Goal: Check status: Check status

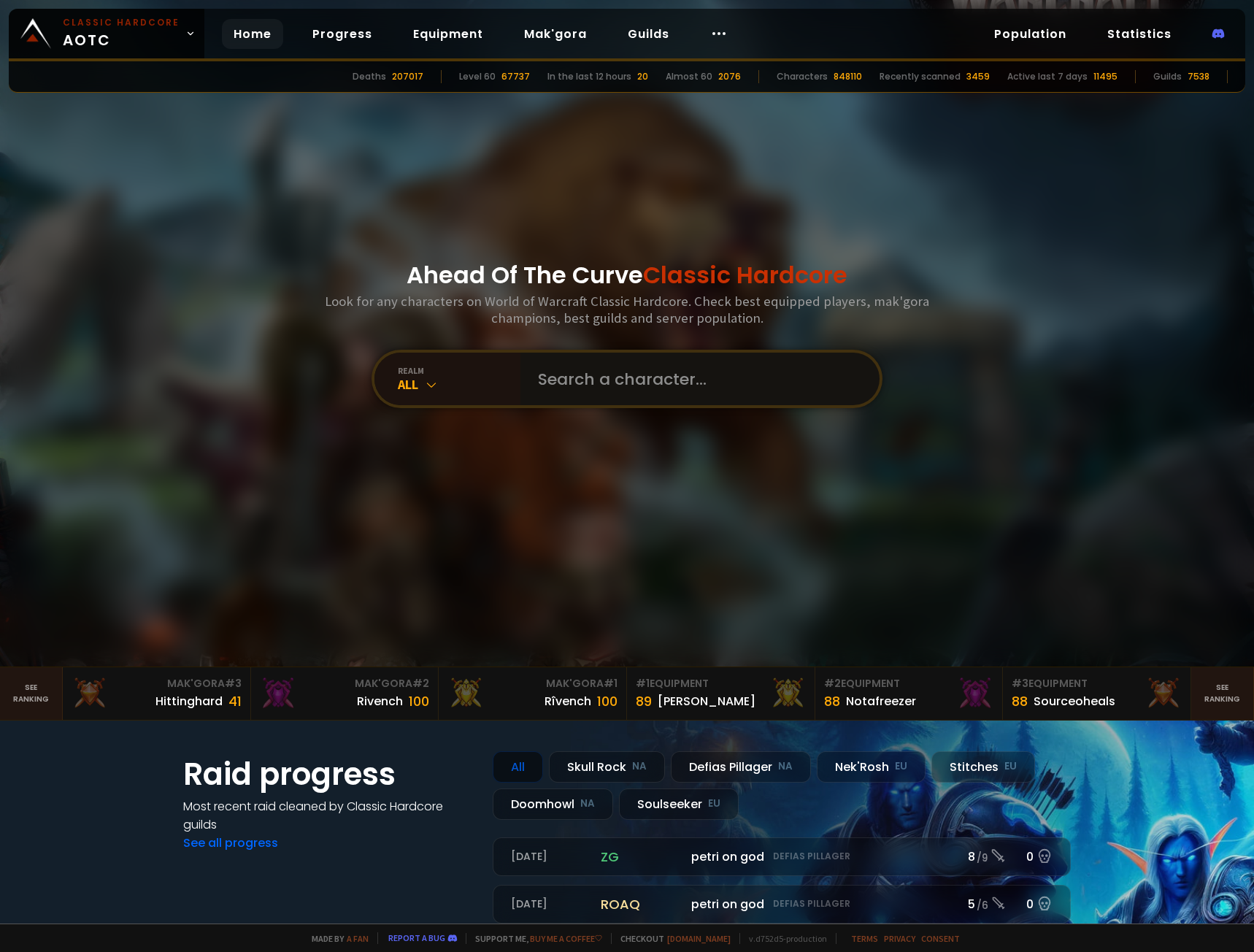
click at [636, 381] on input "text" at bounding box center [695, 379] width 333 height 53
type input "ticketack"
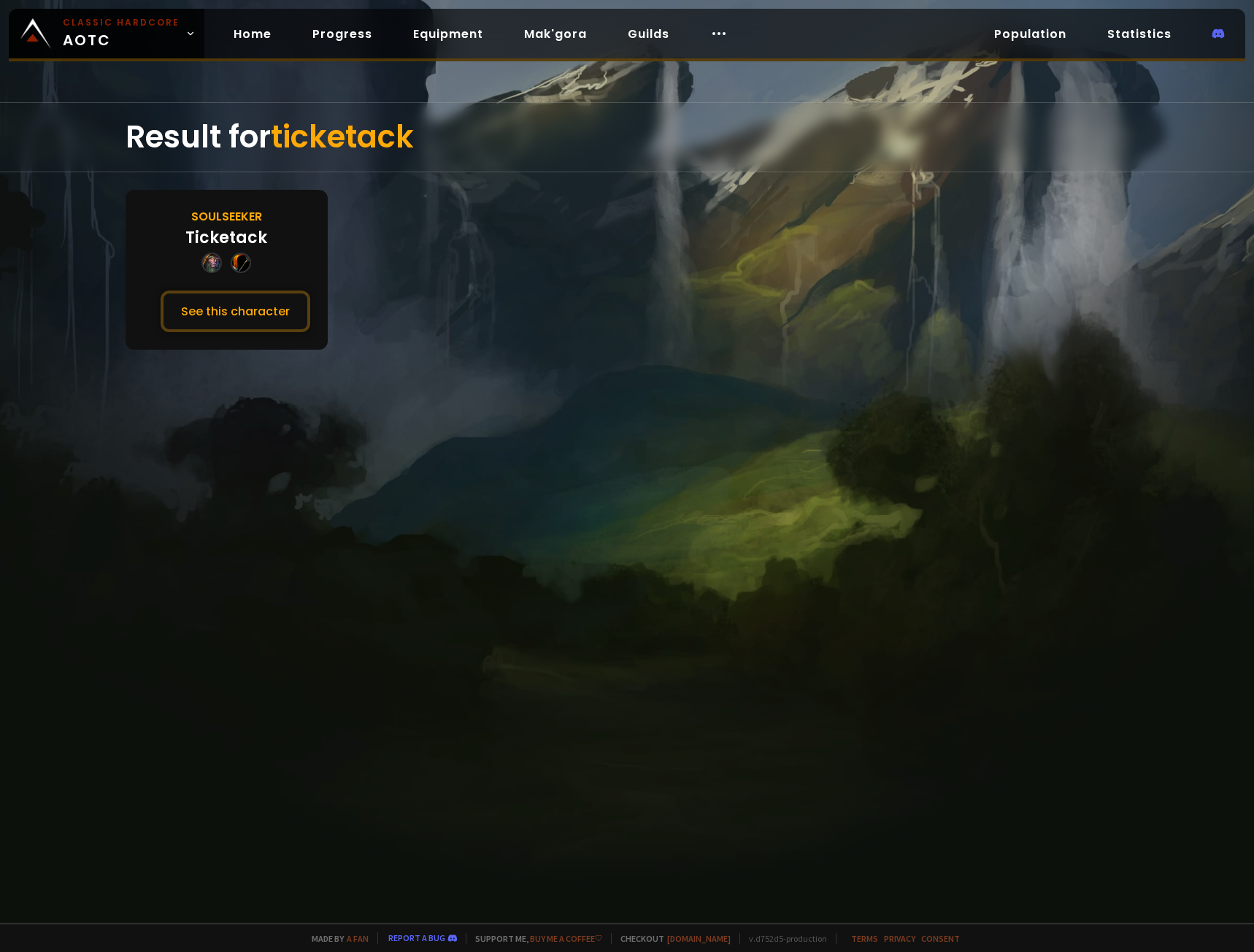
click at [212, 263] on div at bounding box center [212, 263] width 20 height 20
click at [246, 265] on div at bounding box center [241, 263] width 20 height 20
click at [245, 311] on button "See this character" at bounding box center [236, 311] width 150 height 42
